Goal: Information Seeking & Learning: Find specific fact

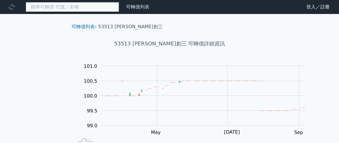
click at [83, 9] on input at bounding box center [72, 7] width 93 height 10
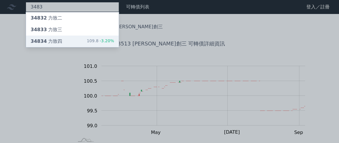
type input "3483"
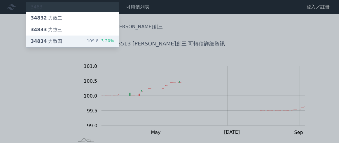
click at [62, 45] on div "34834 力致四" at bounding box center [47, 41] width 32 height 7
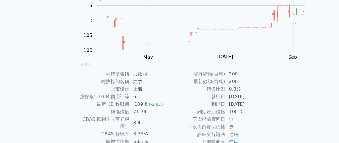
scroll to position [151, 0]
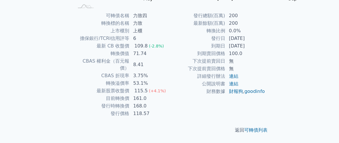
drag, startPoint x: 245, startPoint y: 52, endPoint x: 276, endPoint y: 53, distance: 31.3
click at [266, 50] on td "[DATE]" at bounding box center [246, 46] width 40 height 8
copy td "[DATE]"
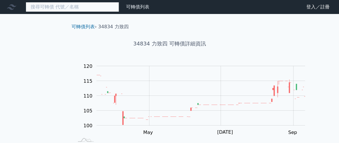
click at [86, 8] on input at bounding box center [72, 7] width 93 height 10
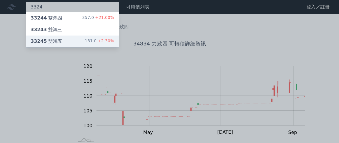
type input "3324"
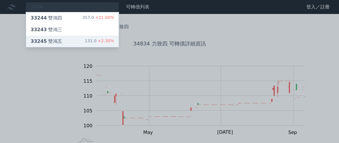
click at [62, 45] on div "33245 雙鴻五" at bounding box center [47, 41] width 32 height 7
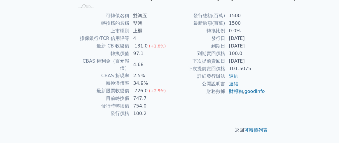
scroll to position [174, 0]
drag, startPoint x: 245, startPoint y: 31, endPoint x: 275, endPoint y: 31, distance: 30.7
click at [266, 42] on td "[DATE]" at bounding box center [246, 46] width 40 height 8
copy td "[DATE]"
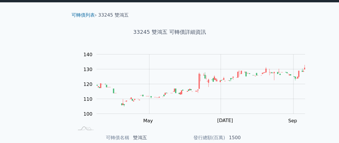
scroll to position [0, 0]
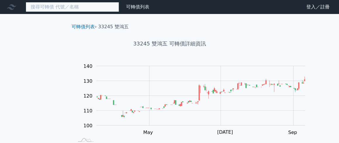
click at [75, 9] on input at bounding box center [72, 7] width 93 height 10
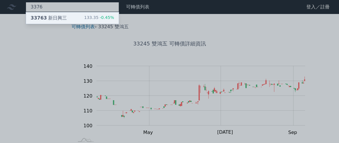
type input "3376"
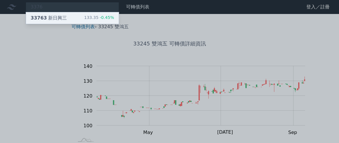
click at [67, 20] on div "33763 新日興三" at bounding box center [49, 18] width 36 height 7
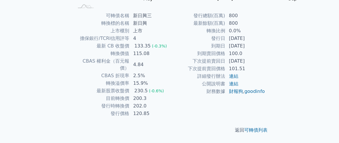
scroll to position [151, 0]
drag, startPoint x: 244, startPoint y: 54, endPoint x: 274, endPoint y: 49, distance: 31.0
click at [266, 49] on td "[DATE]" at bounding box center [246, 46] width 40 height 8
copy td "[DATE]"
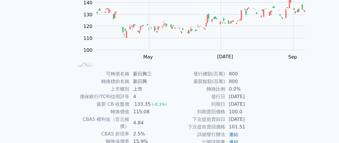
scroll to position [0, 0]
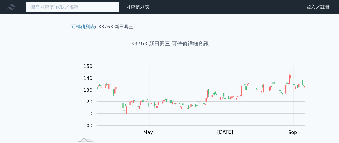
click at [97, 9] on input at bounding box center [72, 7] width 93 height 10
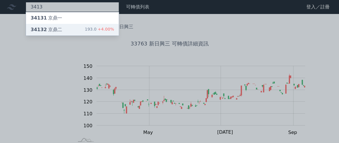
type input "3413"
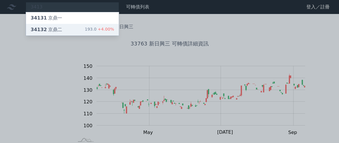
click at [91, 35] on div "34132 京鼎二 193.0 +4.00%" at bounding box center [72, 30] width 93 height 12
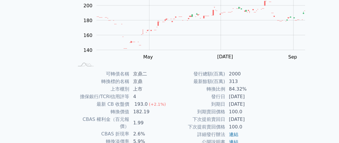
scroll to position [151, 0]
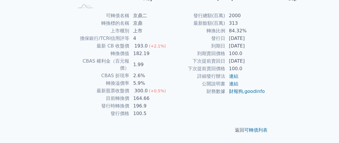
drag, startPoint x: 244, startPoint y: 54, endPoint x: 277, endPoint y: 54, distance: 32.7
click at [266, 50] on td "[DATE]" at bounding box center [246, 46] width 40 height 8
copy td "[DATE]"
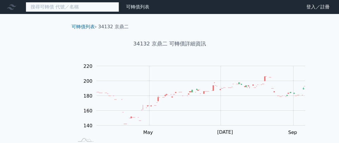
click at [85, 5] on input at bounding box center [72, 7] width 93 height 10
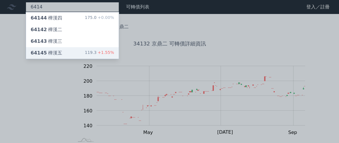
type input "6414"
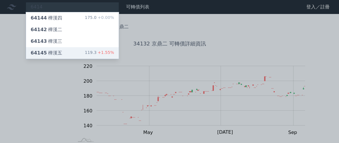
click at [62, 57] on div "64145 樺漢五" at bounding box center [47, 53] width 32 height 7
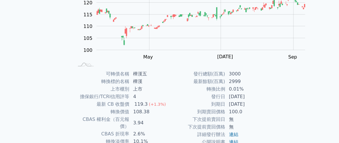
scroll to position [151, 0]
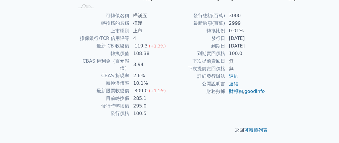
drag, startPoint x: 245, startPoint y: 55, endPoint x: 274, endPoint y: 56, distance: 29.0
click at [266, 50] on td "[DATE]" at bounding box center [246, 46] width 40 height 8
copy td "[DATE]"
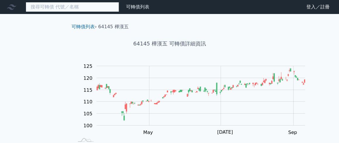
click at [99, 7] on input at bounding box center [72, 7] width 93 height 10
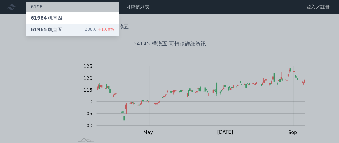
type input "6196"
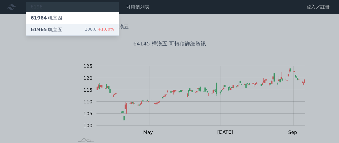
click at [62, 33] on div "61965 [PERSON_NAME]" at bounding box center [47, 29] width 32 height 7
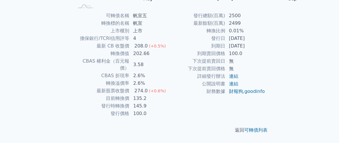
scroll to position [174, 0]
drag, startPoint x: 244, startPoint y: 29, endPoint x: 275, endPoint y: 32, distance: 30.9
click at [266, 42] on td "[DATE]" at bounding box center [246, 46] width 40 height 8
copy td "[DATE]"
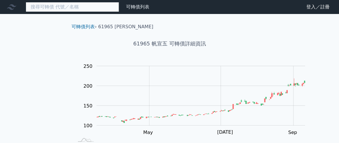
click at [101, 11] on input at bounding box center [72, 7] width 93 height 10
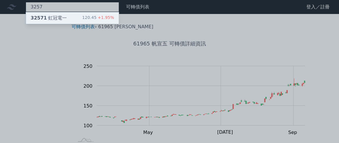
type input "3257"
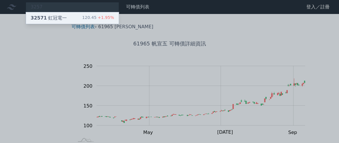
click at [83, 22] on div "32571 虹冠電一 120.45 +1.95%" at bounding box center [72, 18] width 93 height 12
click at [59, 22] on div "32571 虹冠電一" at bounding box center [49, 18] width 36 height 7
click at [67, 22] on div "32571 虹冠電一" at bounding box center [49, 18] width 36 height 7
click at [64, 22] on div "32571 虹冠電一" at bounding box center [49, 18] width 36 height 7
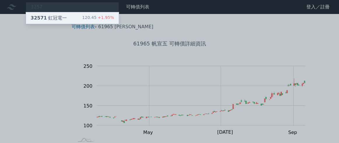
click at [64, 22] on div "32571 虹冠電一" at bounding box center [49, 18] width 36 height 7
click at [60, 20] on div "32571 虹冠電一" at bounding box center [49, 18] width 36 height 7
click at [47, 21] on span "32571" at bounding box center [39, 18] width 16 height 6
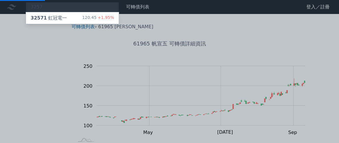
click at [177, 104] on div at bounding box center [169, 71] width 339 height 143
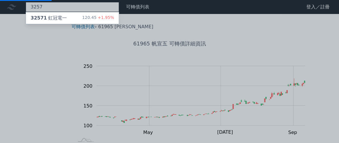
click at [73, 8] on div "3257 32571 虹冠電一 120.45 +1.95%" at bounding box center [72, 7] width 93 height 10
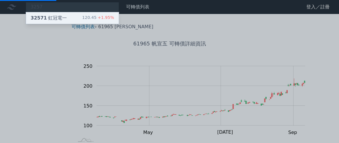
click at [67, 20] on div "32571 虹冠電一" at bounding box center [49, 18] width 36 height 7
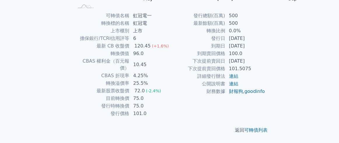
scroll to position [151, 0]
drag, startPoint x: 245, startPoint y: 53, endPoint x: 275, endPoint y: 52, distance: 29.5
click at [266, 50] on td "[DATE]" at bounding box center [246, 46] width 40 height 8
copy td "[DATE]"
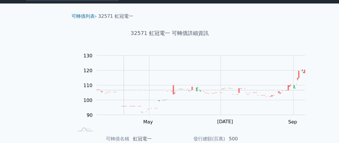
scroll to position [0, 0]
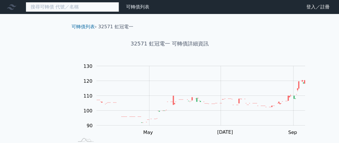
click at [81, 11] on input at bounding box center [72, 7] width 93 height 10
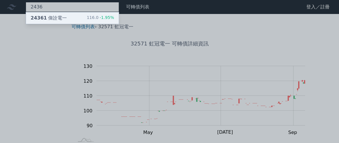
type input "2436"
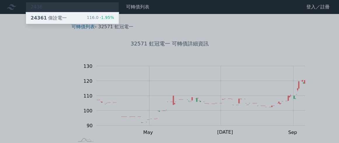
click at [67, 20] on div "24361 偉詮電一" at bounding box center [49, 18] width 36 height 7
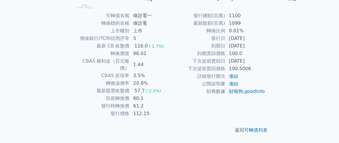
scroll to position [174, 0]
drag, startPoint x: 244, startPoint y: 31, endPoint x: 278, endPoint y: 30, distance: 34.5
click at [266, 42] on td "[DATE]" at bounding box center [246, 46] width 40 height 8
copy td "[DATE]"
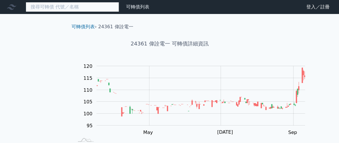
click at [79, 9] on input at bounding box center [72, 7] width 93 height 10
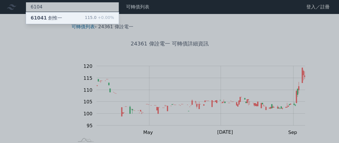
type input "6104"
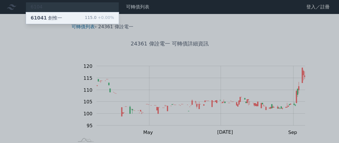
click at [62, 20] on div "61041 創惟一" at bounding box center [47, 18] width 32 height 7
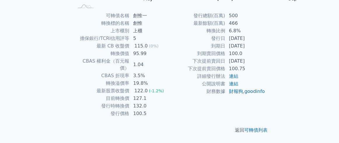
scroll to position [151, 0]
click at [260, 50] on td "[DATE]" at bounding box center [246, 46] width 40 height 8
drag, startPoint x: 245, startPoint y: 55, endPoint x: 276, endPoint y: 58, distance: 31.1
click at [266, 50] on td "[DATE]" at bounding box center [246, 46] width 40 height 8
copy td "[DATE]"
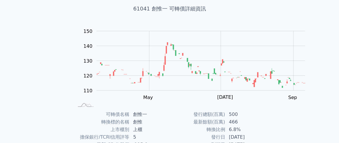
scroll to position [0, 0]
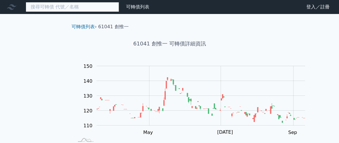
click at [114, 8] on input at bounding box center [72, 7] width 93 height 10
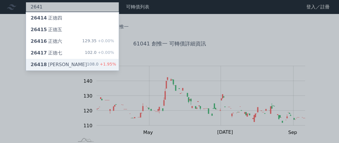
type input "2641"
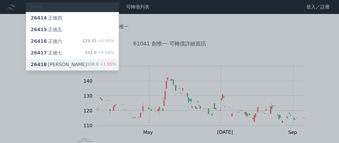
click at [102, 71] on div "26418 正德八 108.0 +1.95%" at bounding box center [72, 65] width 93 height 12
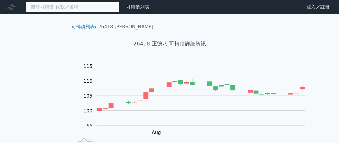
click at [84, 10] on input at bounding box center [72, 7] width 93 height 10
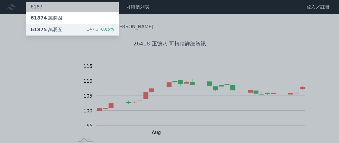
type input "6187"
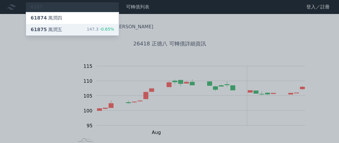
click at [62, 33] on div "61875 [PERSON_NAME]" at bounding box center [47, 29] width 32 height 7
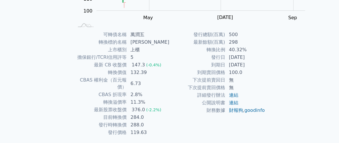
scroll to position [151, 0]
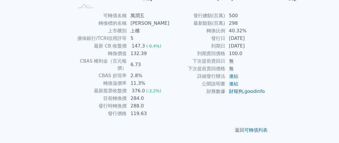
drag, startPoint x: 243, startPoint y: 53, endPoint x: 276, endPoint y: 57, distance: 32.7
click at [266, 50] on td "[DATE]" at bounding box center [246, 46] width 40 height 8
copy td "[DATE]"
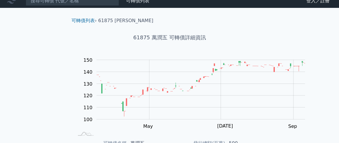
scroll to position [0, 0]
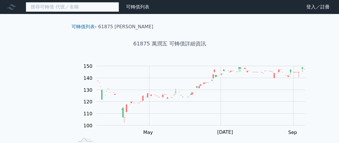
click at [92, 4] on input at bounding box center [72, 7] width 93 height 10
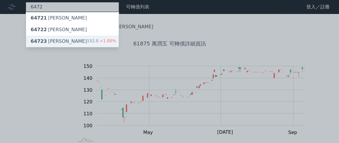
type input "6472"
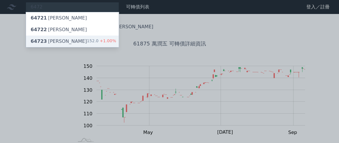
click at [76, 47] on div "64723 保瑞三 152.0 +1.00%" at bounding box center [72, 42] width 93 height 12
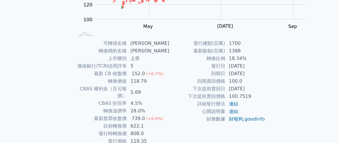
scroll to position [151, 0]
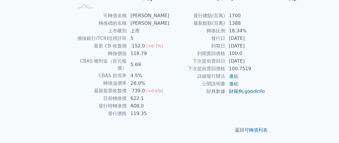
drag, startPoint x: 244, startPoint y: 53, endPoint x: 277, endPoint y: 57, distance: 32.9
click at [266, 50] on td "[DATE]" at bounding box center [246, 46] width 40 height 8
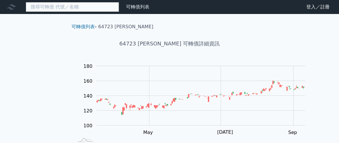
click at [71, 10] on input at bounding box center [72, 7] width 93 height 10
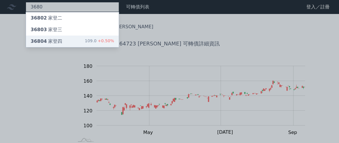
type input "3680"
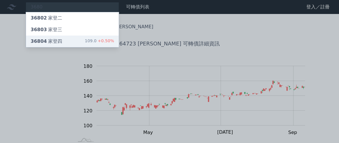
click at [47, 44] on span "36804" at bounding box center [39, 42] width 16 height 6
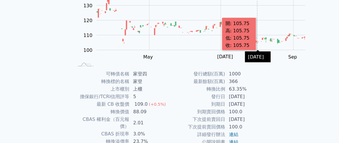
scroll to position [151, 0]
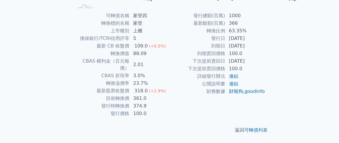
drag, startPoint x: 247, startPoint y: 54, endPoint x: 275, endPoint y: 55, distance: 27.2
click at [266, 50] on td "[DATE]" at bounding box center [246, 46] width 40 height 8
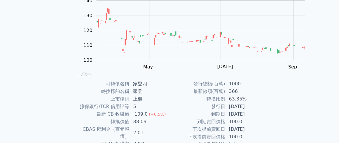
scroll to position [0, 0]
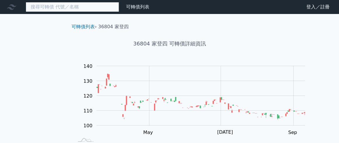
click at [88, 7] on input at bounding box center [72, 7] width 93 height 10
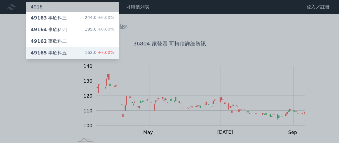
type input "4916"
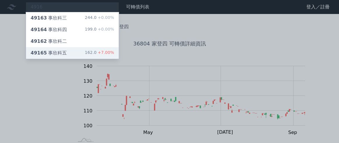
click at [65, 57] on div "49165 事欣科五" at bounding box center [49, 53] width 36 height 7
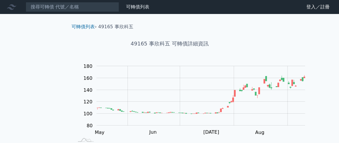
scroll to position [151, 0]
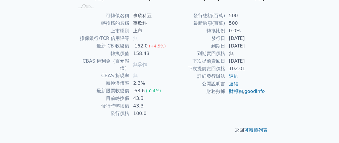
drag, startPoint x: 244, startPoint y: 53, endPoint x: 276, endPoint y: 54, distance: 31.6
click at [266, 50] on td "[DATE]" at bounding box center [246, 46] width 40 height 8
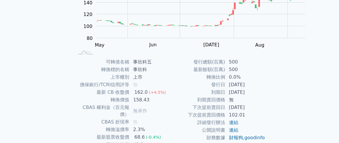
scroll to position [0, 0]
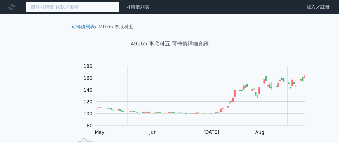
click at [75, 8] on input at bounding box center [72, 7] width 93 height 10
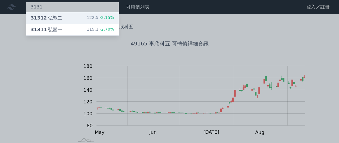
type input "3131"
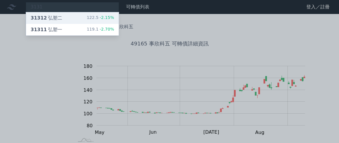
click at [74, 24] on div "31312 弘塑二 122.5 -2.15%" at bounding box center [72, 18] width 93 height 12
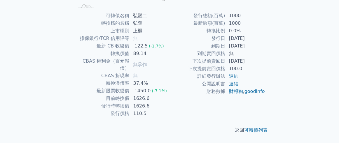
scroll to position [174, 0]
drag, startPoint x: 244, startPoint y: 29, endPoint x: 275, endPoint y: 29, distance: 30.4
click at [266, 42] on td "[DATE]" at bounding box center [246, 46] width 40 height 8
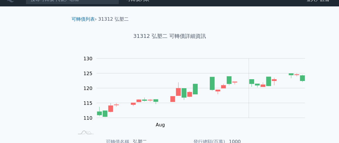
scroll to position [0, 0]
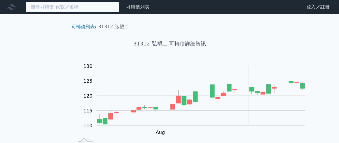
click at [108, 9] on input at bounding box center [72, 7] width 93 height 10
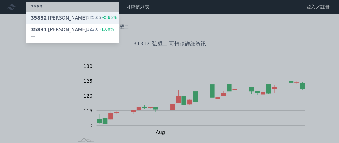
type input "3583"
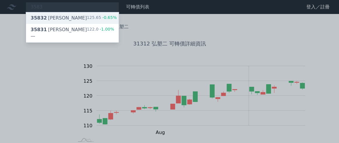
click at [105, 23] on div "35832 [PERSON_NAME]二 125.65 -0.65%" at bounding box center [72, 18] width 93 height 12
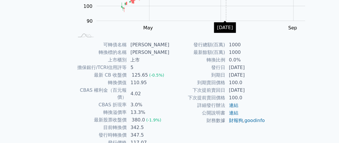
scroll to position [151, 0]
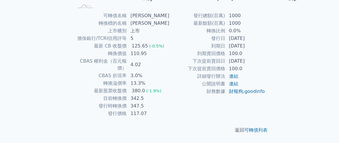
drag, startPoint x: 243, startPoint y: 53, endPoint x: 276, endPoint y: 55, distance: 32.8
click at [266, 50] on td "[DATE]" at bounding box center [246, 46] width 40 height 8
